Goal: Information Seeking & Learning: Learn about a topic

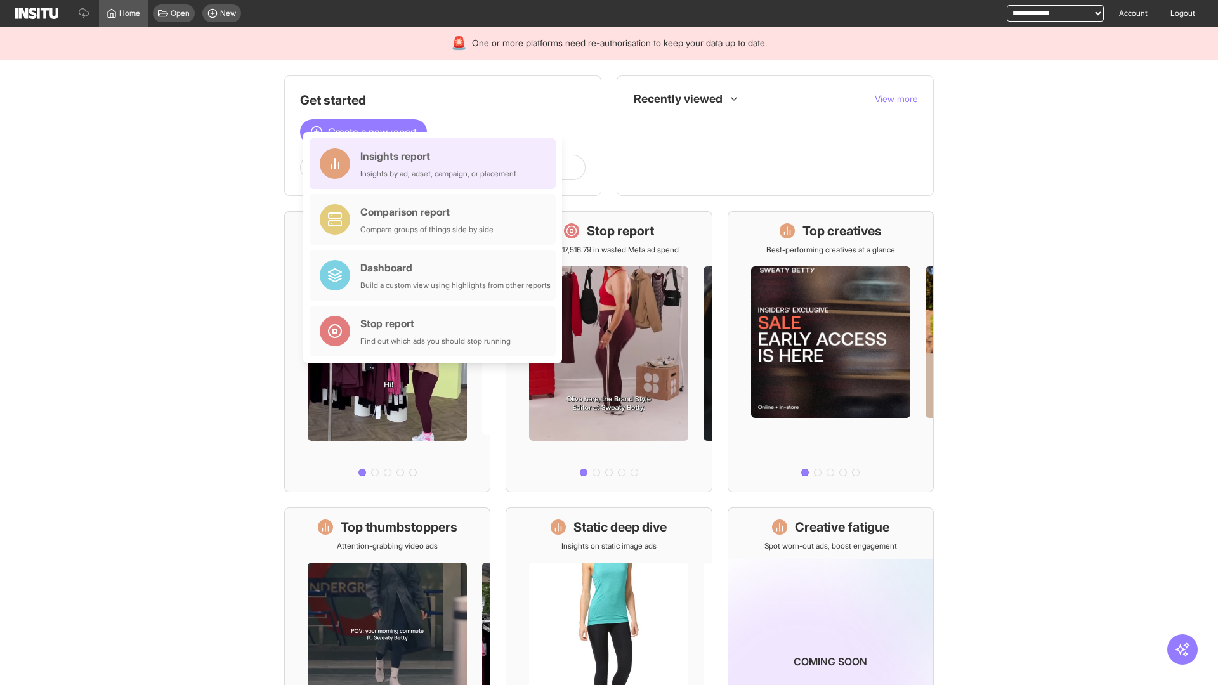
click at [436, 164] on div "Insights report Insights by ad, adset, campaign, or placement" at bounding box center [438, 163] width 156 height 30
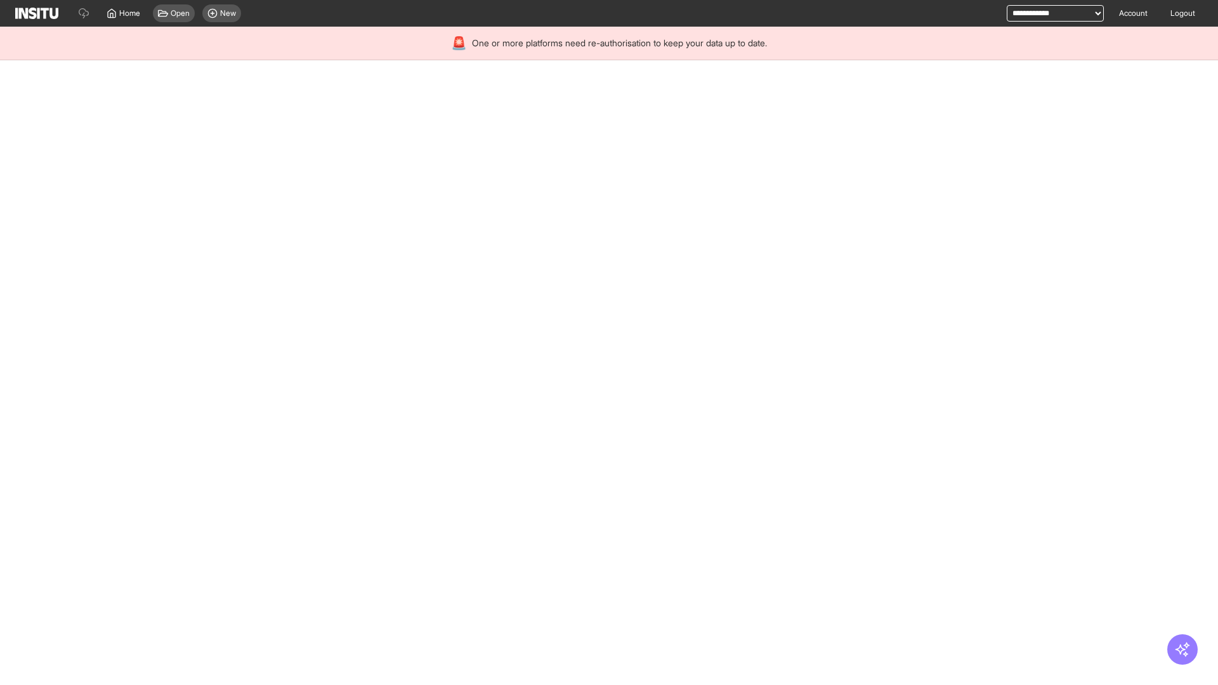
select select "**"
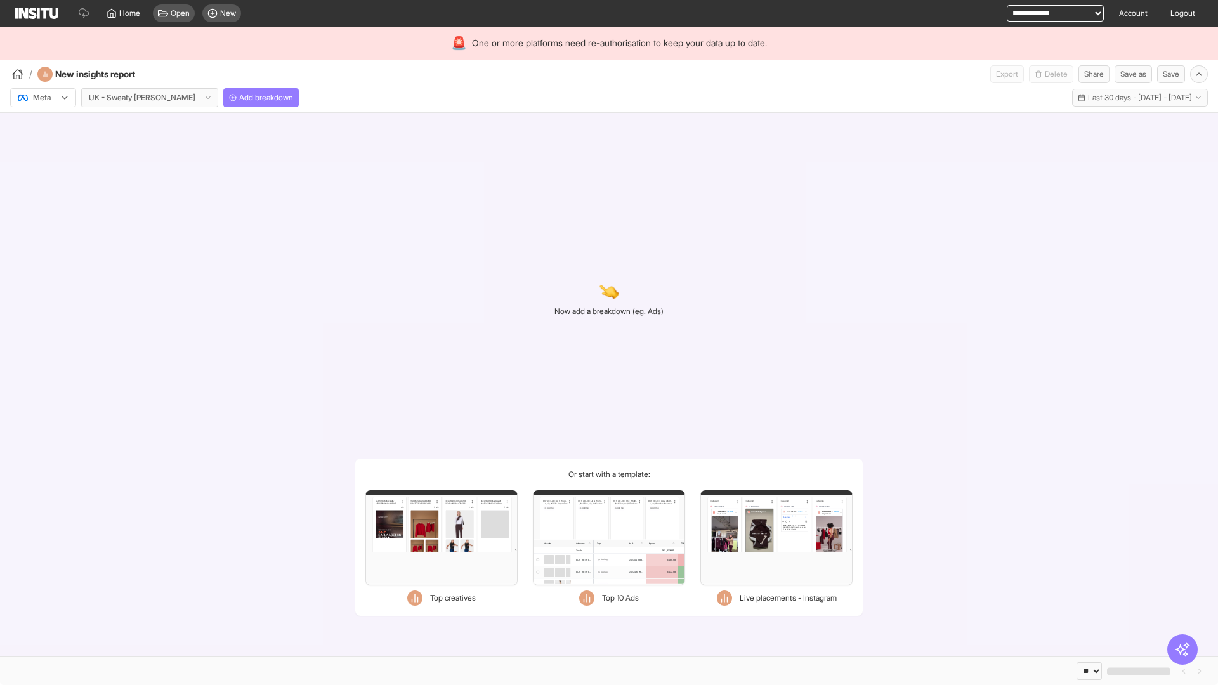
click at [43, 98] on div at bounding box center [34, 97] width 36 height 13
